Goal: Find specific page/section: Find specific page/section

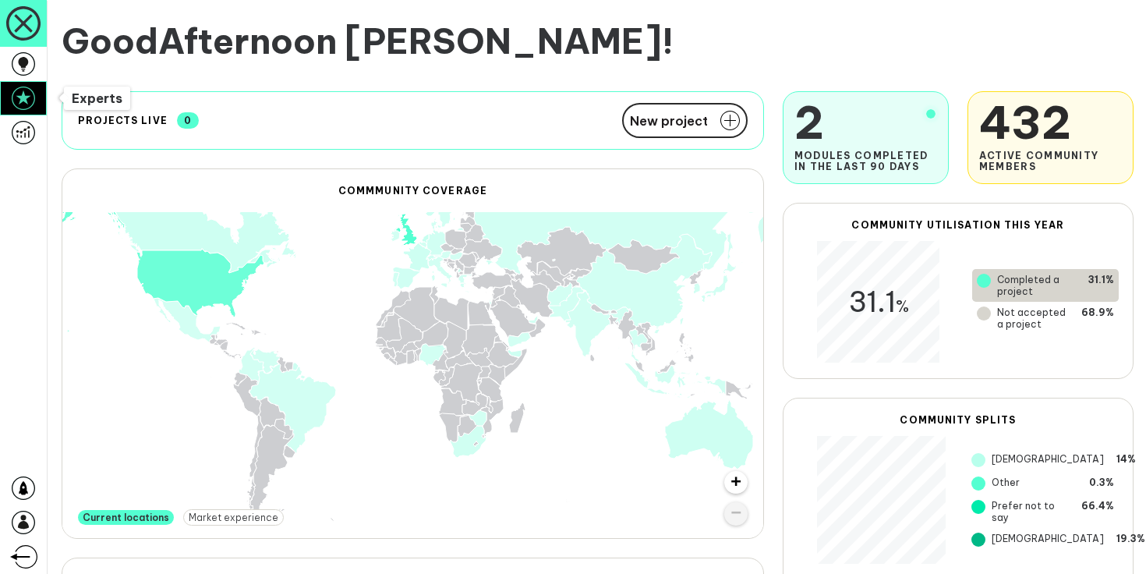
click at [24, 104] on icon at bounding box center [23, 98] width 23 height 23
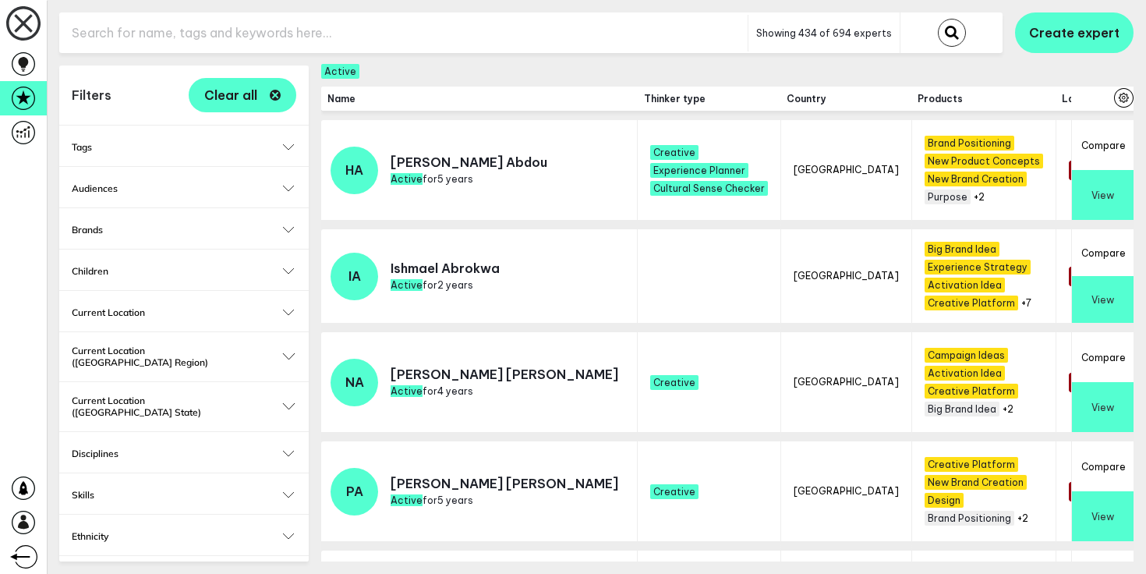
click at [206, 29] on input "text" at bounding box center [403, 33] width 688 height 38
type input "[PERSON_NAME]"
click at [938, 19] on button "submit" at bounding box center [952, 33] width 28 height 28
checkbox input "false"
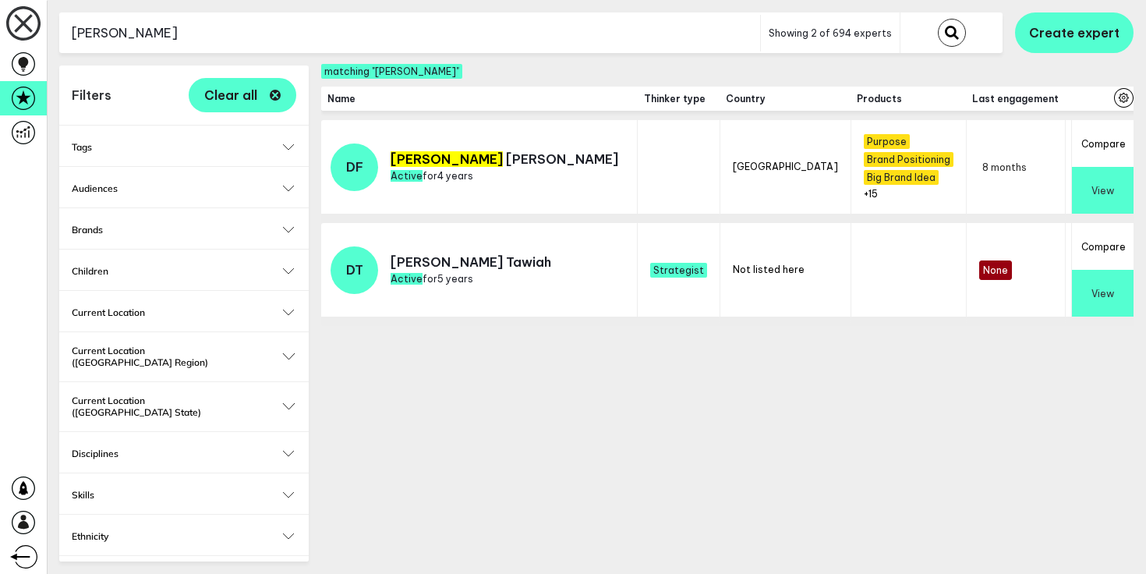
click at [1118, 171] on button "View" at bounding box center [1103, 190] width 62 height 47
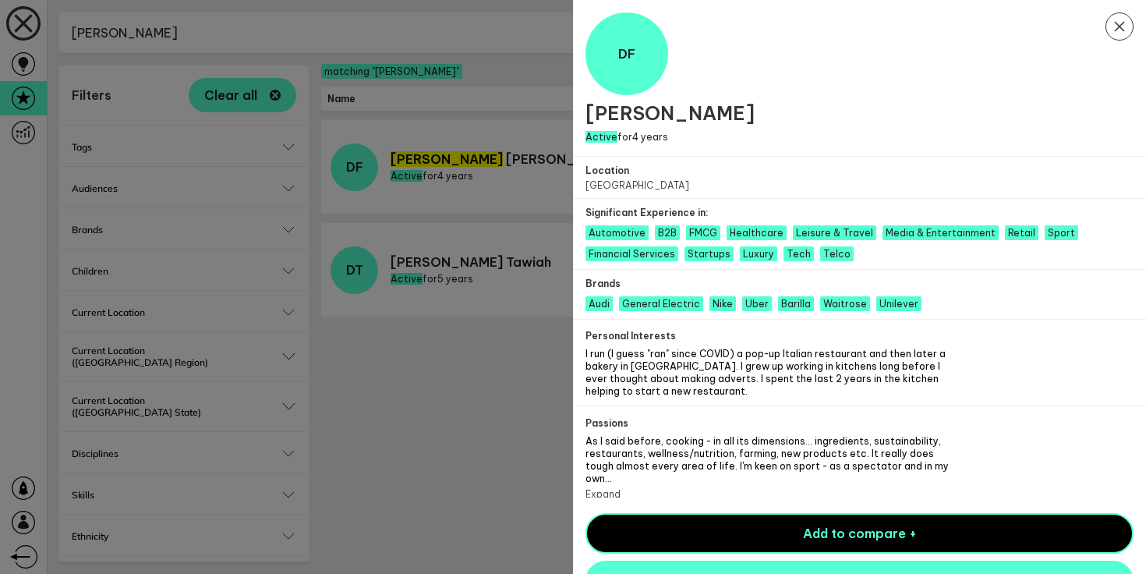
click at [832, 550] on div "Add to compare + View full profile" at bounding box center [859, 555] width 573 height 103
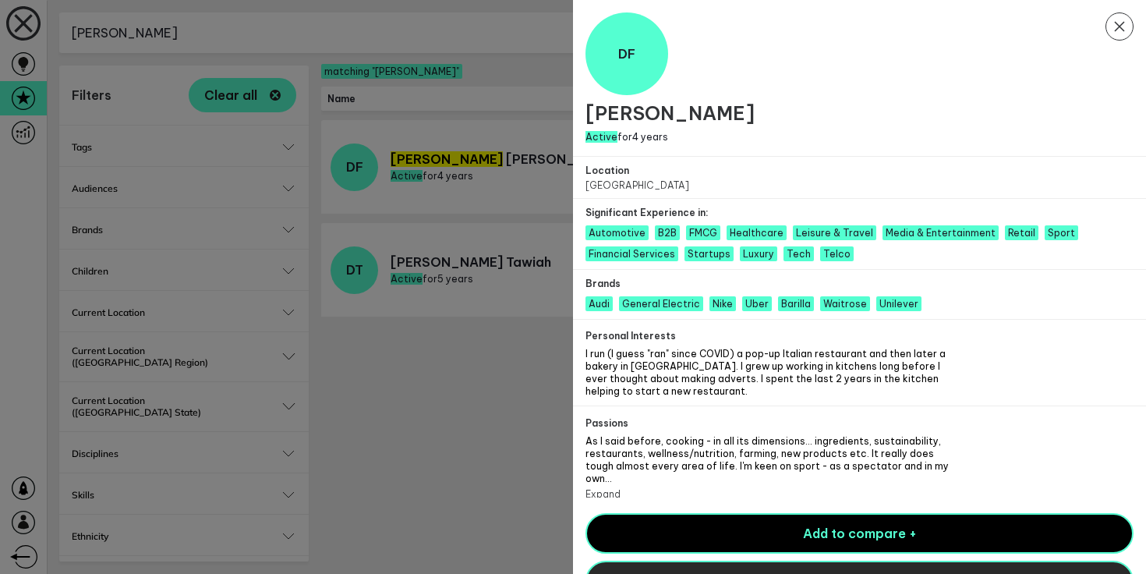
click at [832, 560] on button "View full profile" at bounding box center [859, 580] width 548 height 41
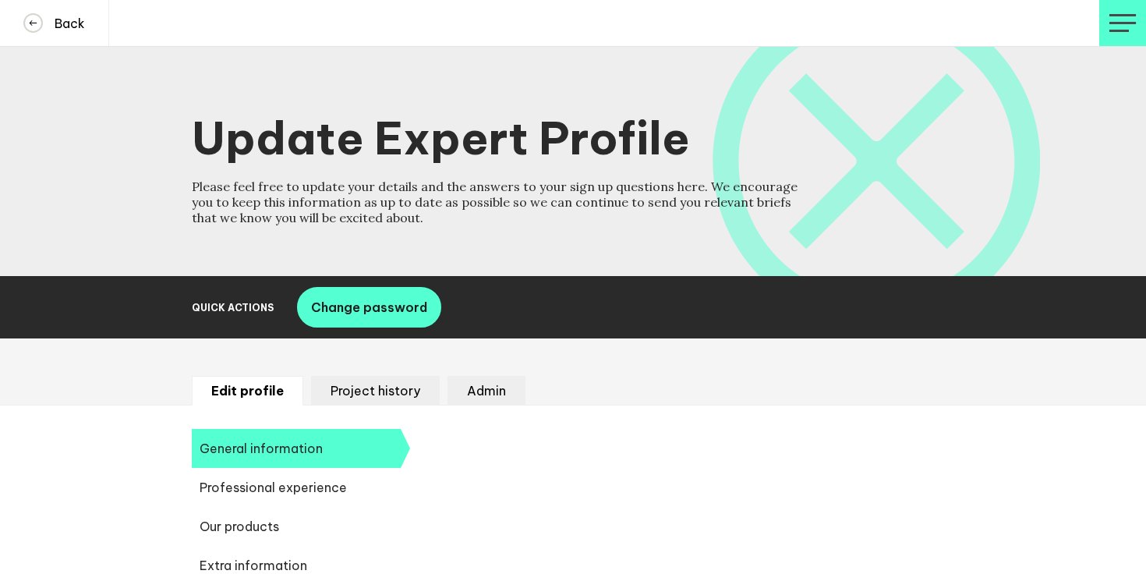
select select "19089"
select select "19085"
select select "14666"
select select "11708"
select select "12639"
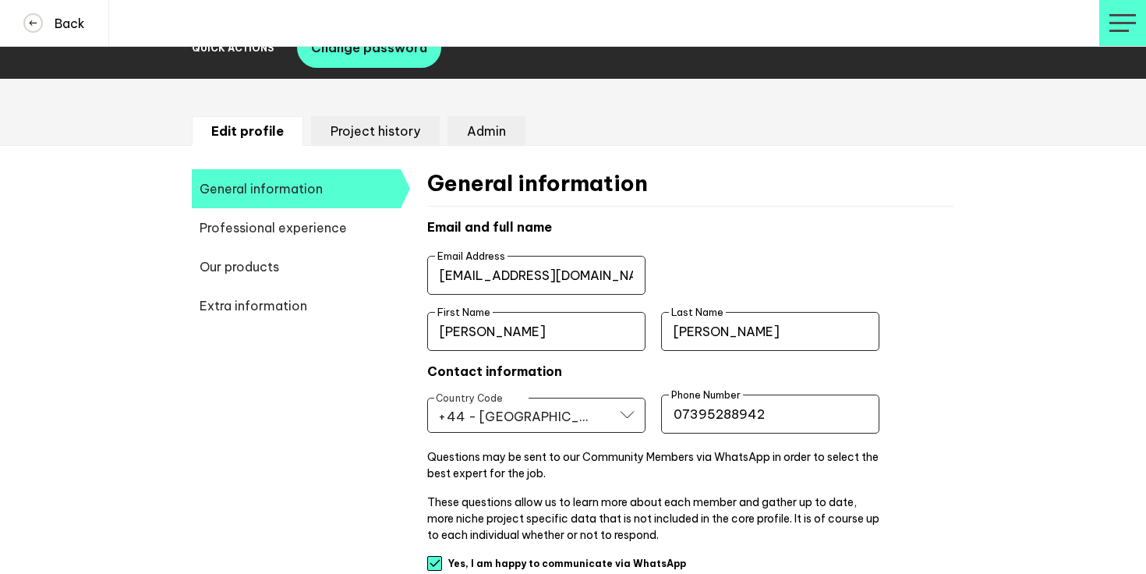
scroll to position [279, 0]
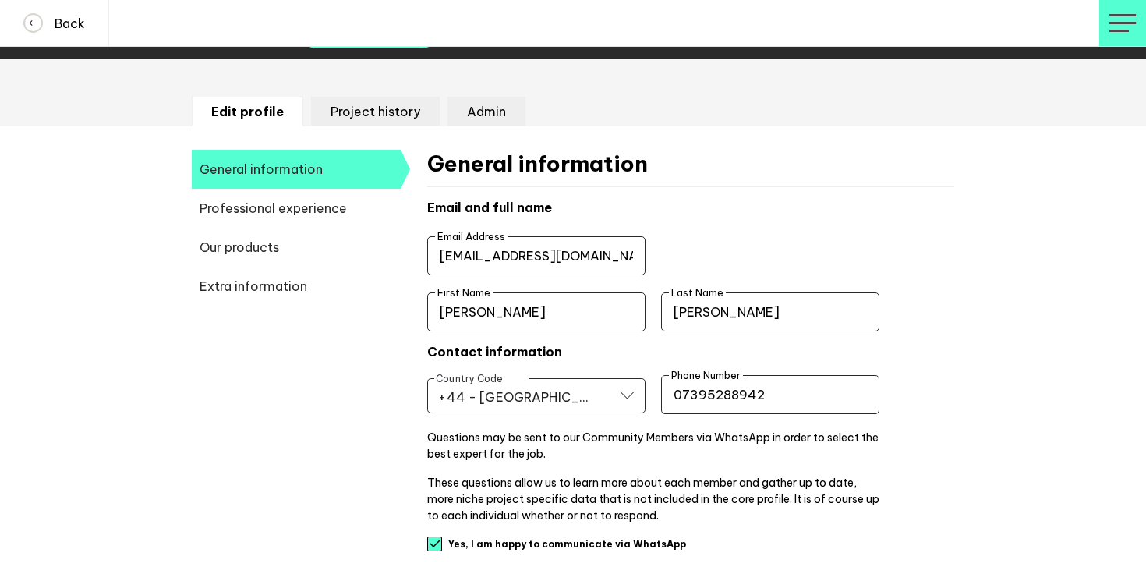
click at [740, 398] on input "07395288942" at bounding box center [770, 394] width 218 height 39
